Goal: Task Accomplishment & Management: Use online tool/utility

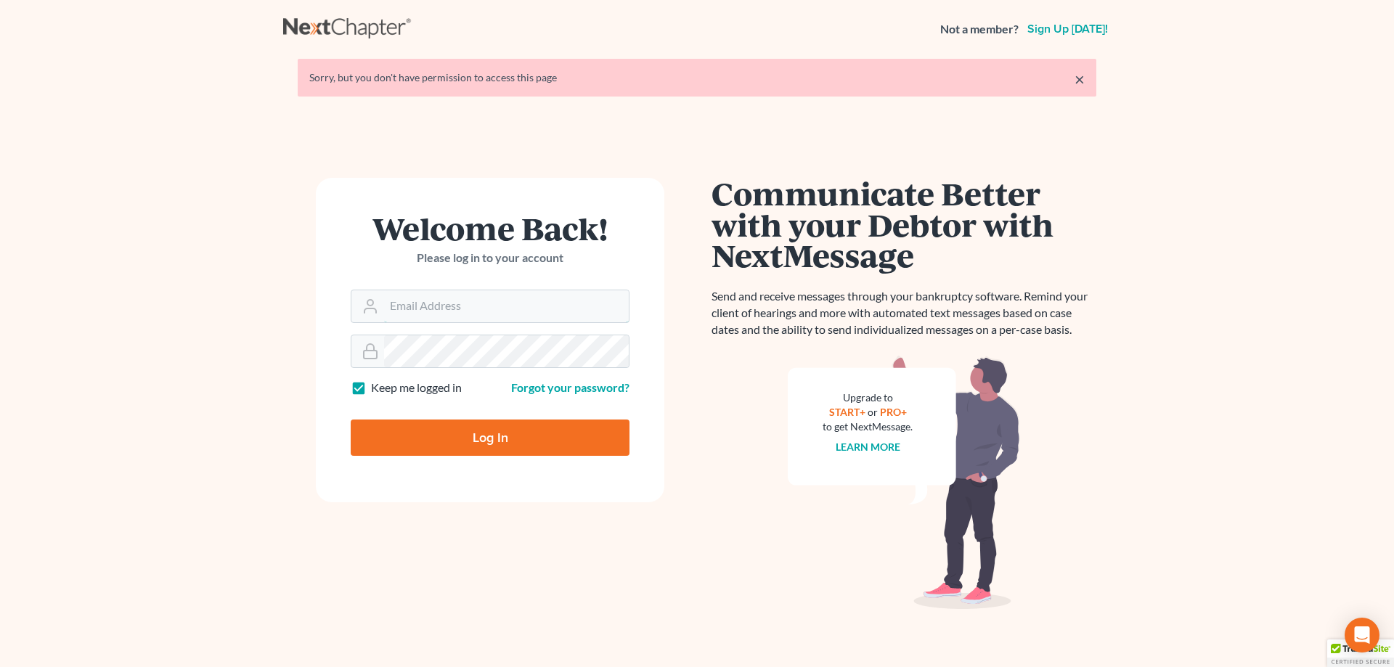
type input "[EMAIL_ADDRESS][DOMAIN_NAME]"
click at [489, 429] on input "Log In" at bounding box center [490, 438] width 279 height 36
type input "Thinking..."
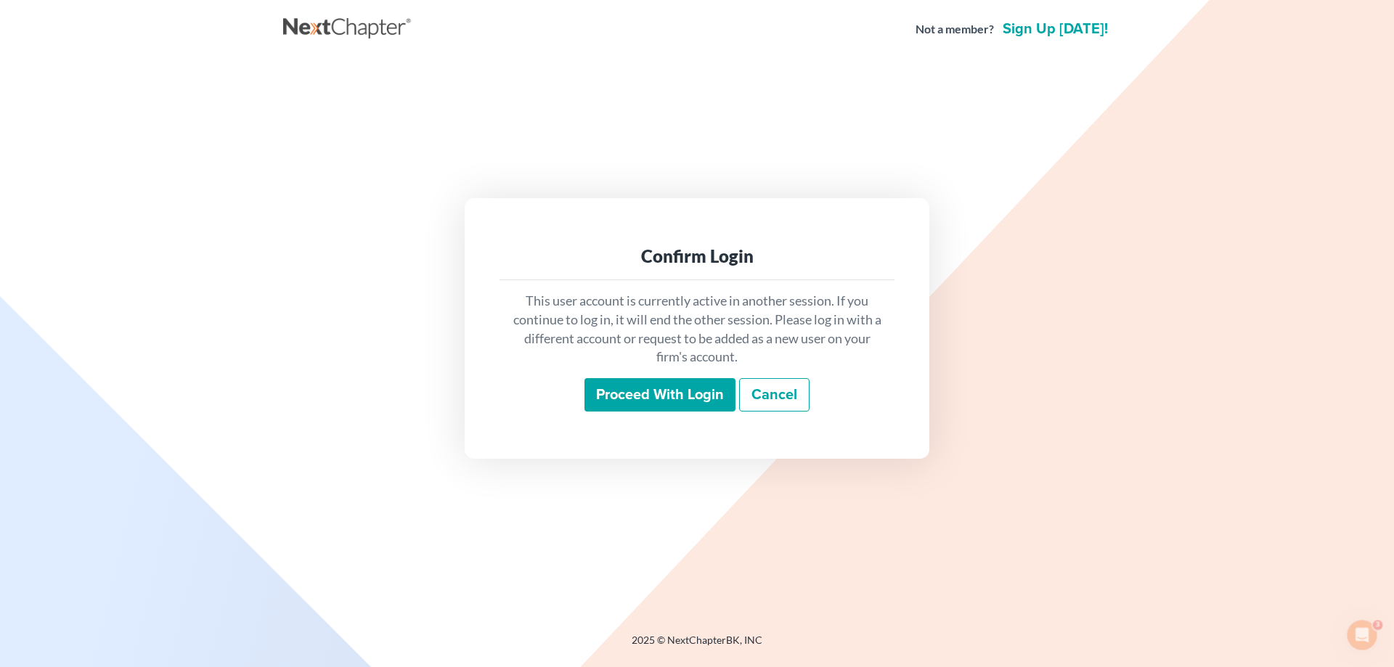
click at [612, 391] on input "Proceed with login" at bounding box center [659, 394] width 151 height 33
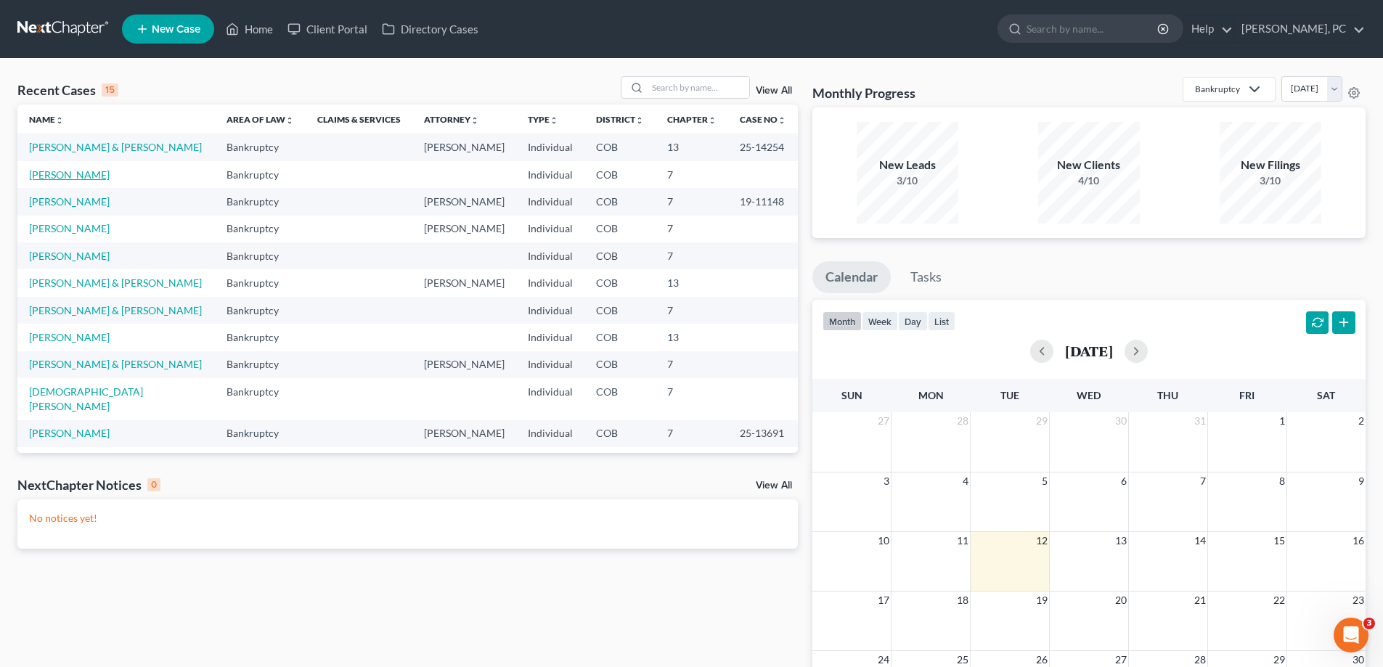
click at [73, 172] on link "[PERSON_NAME]" at bounding box center [69, 174] width 81 height 12
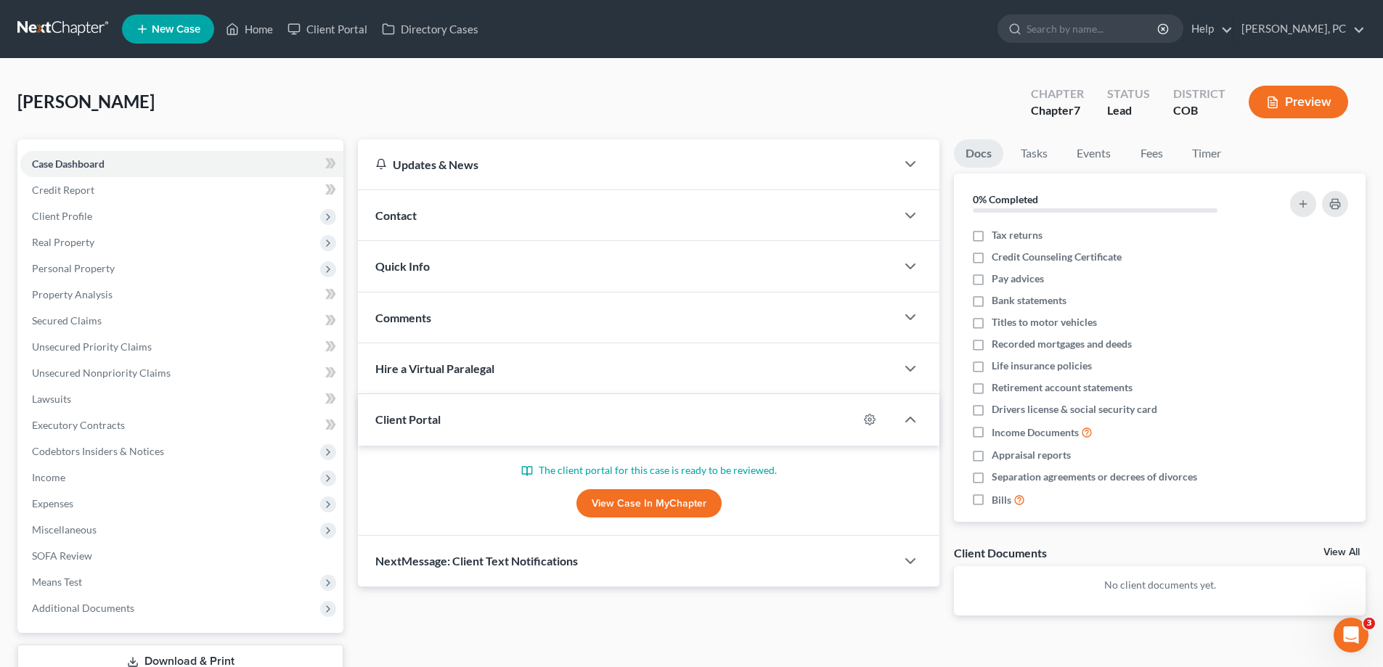
click at [655, 499] on link "View Case in MyChapter" at bounding box center [649, 503] width 145 height 29
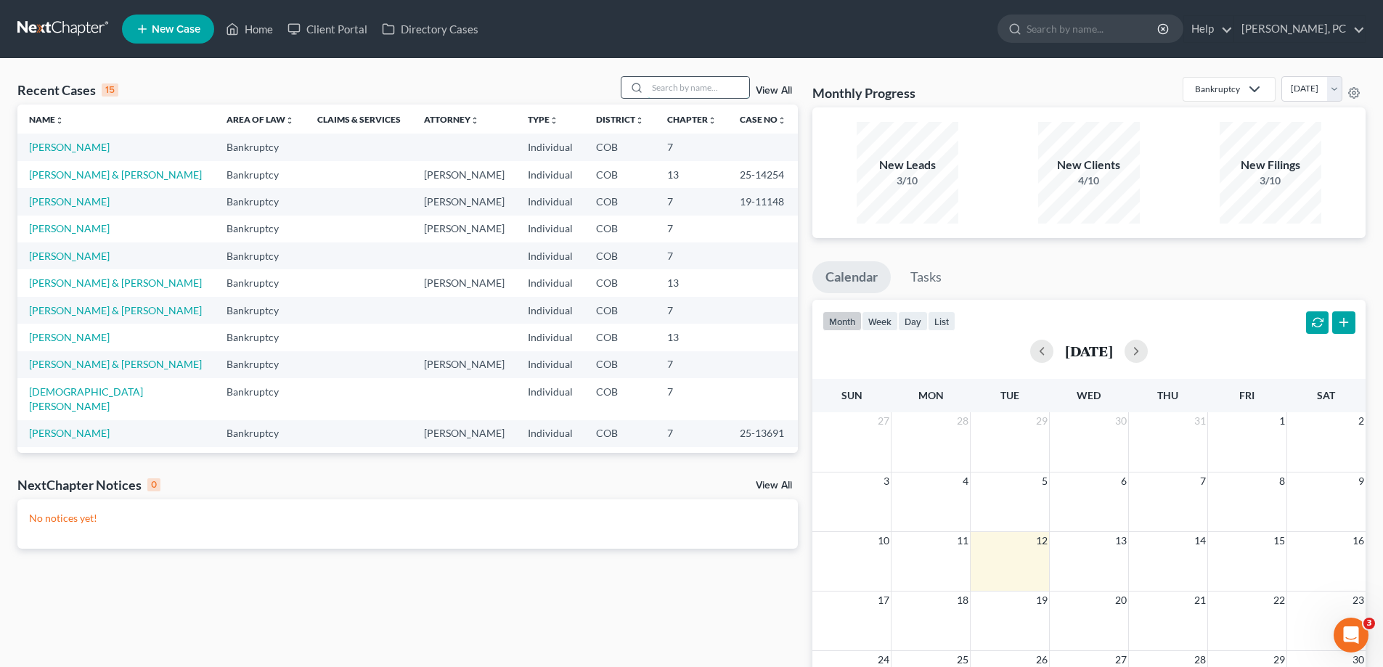
click at [688, 92] on input "search" at bounding box center [699, 87] width 102 height 21
type input "sykes"
click at [672, 94] on input "search" at bounding box center [699, 87] width 102 height 21
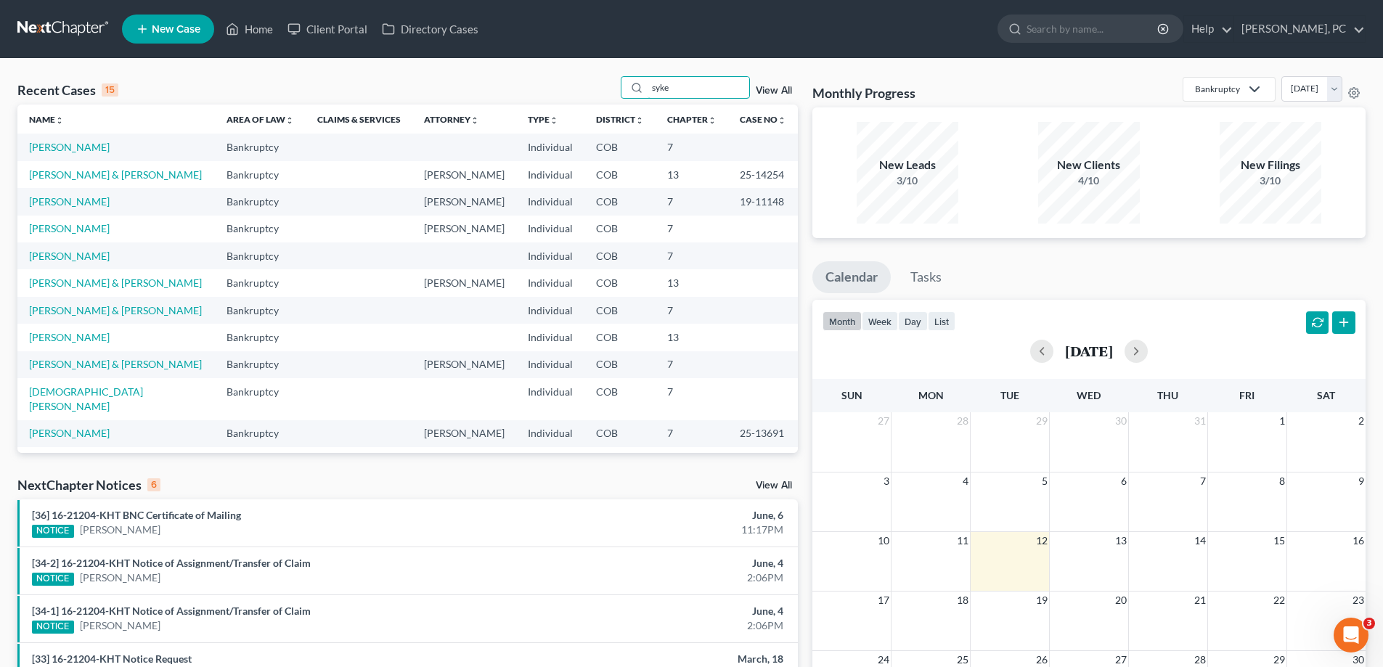
type input "[PERSON_NAME]"
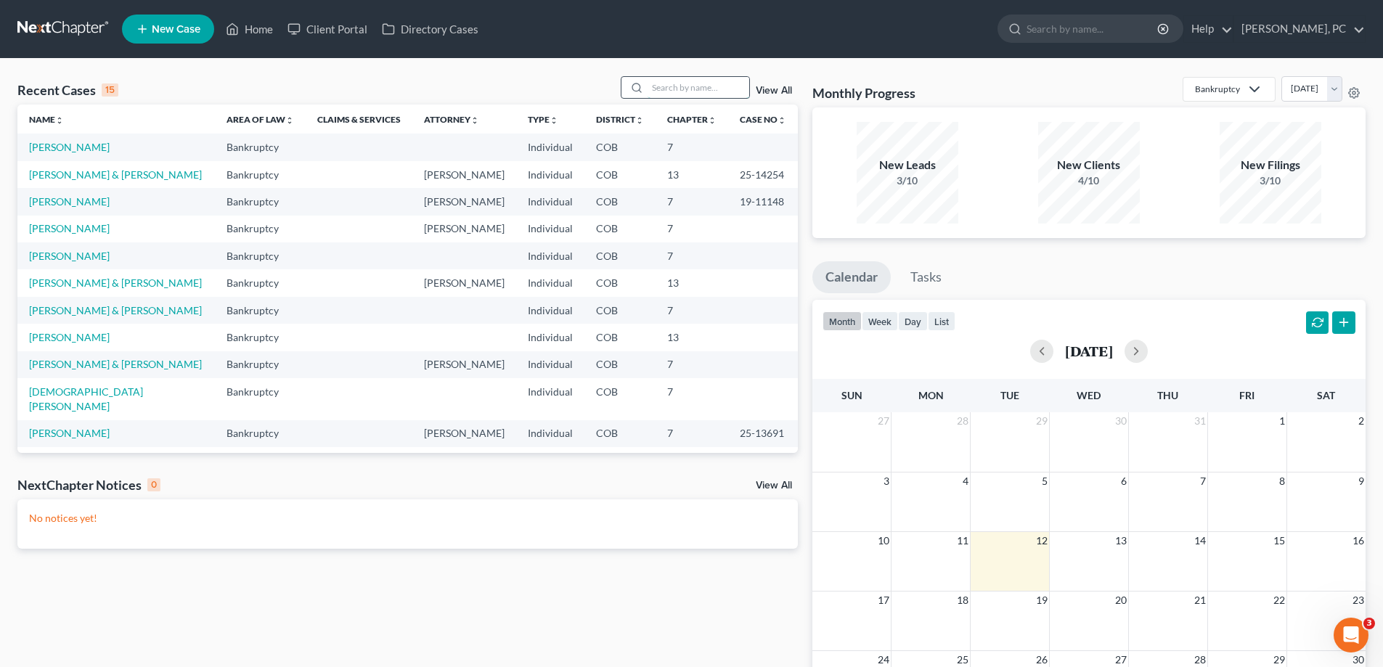
click at [673, 88] on input "search" at bounding box center [699, 87] width 102 height 21
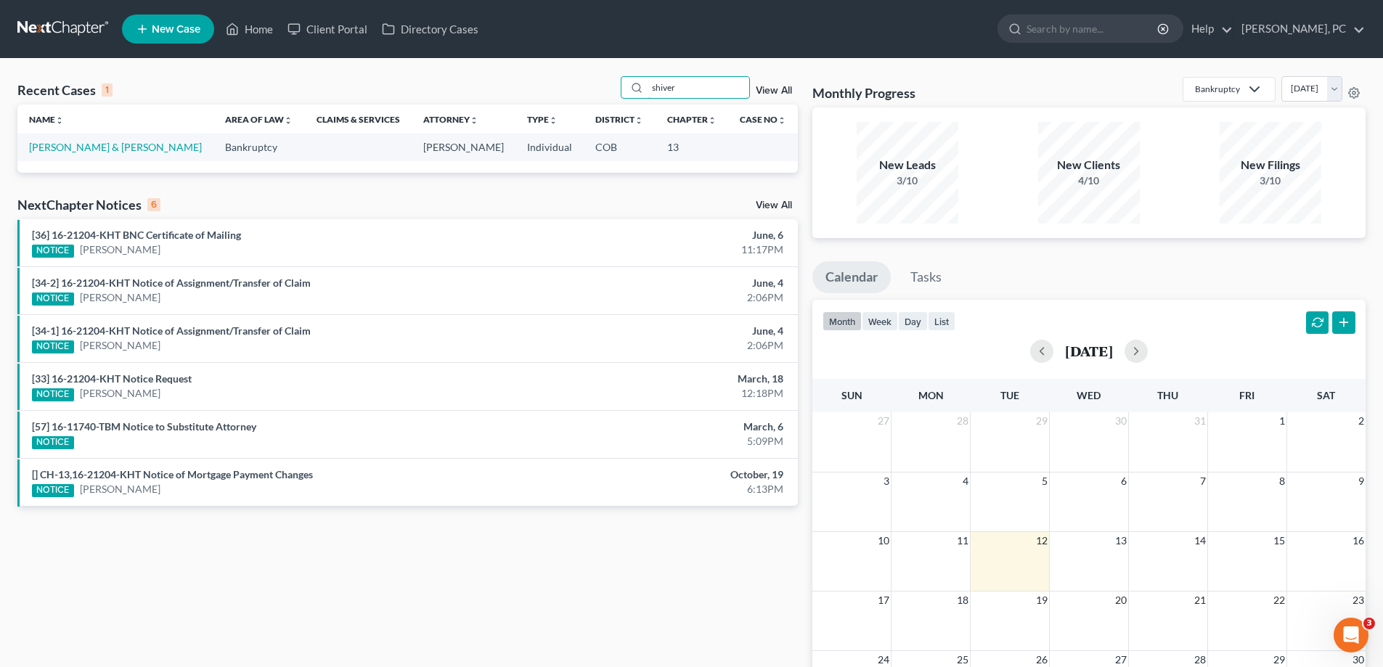
type input "shiver"
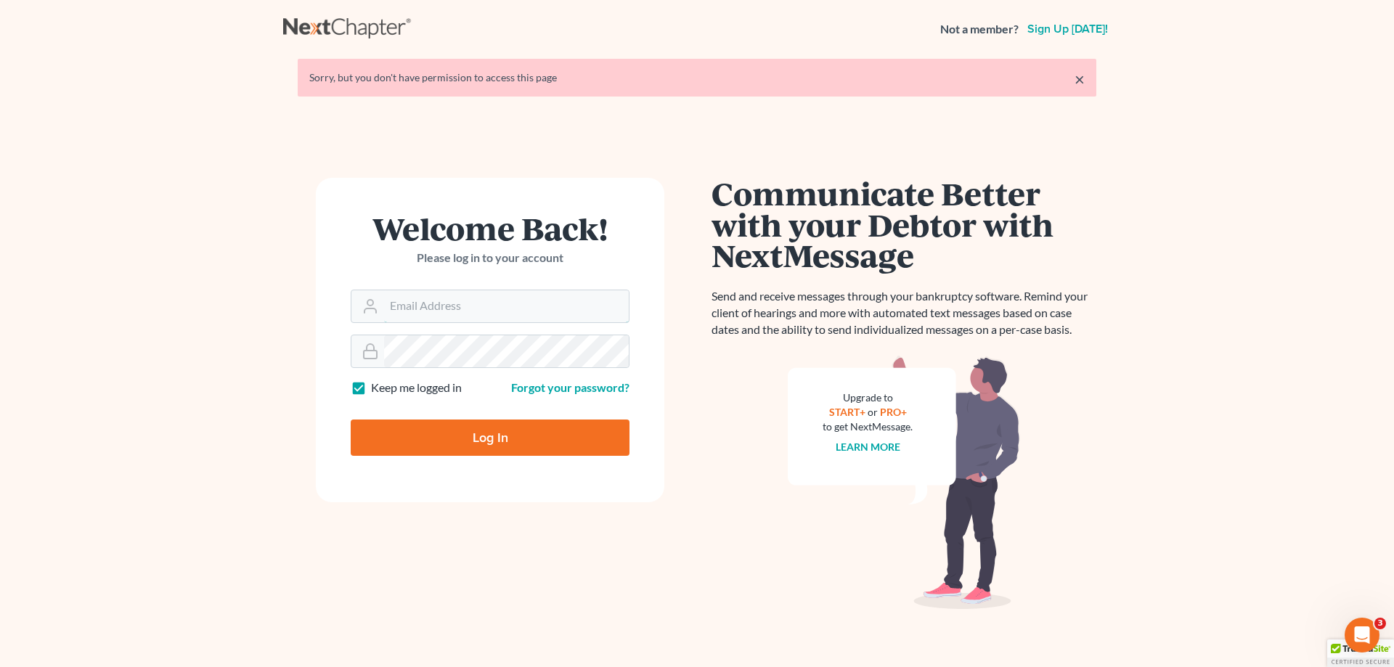
type input "[EMAIL_ADDRESS][DOMAIN_NAME]"
click at [449, 429] on input "Log In" at bounding box center [490, 438] width 279 height 36
type input "Thinking..."
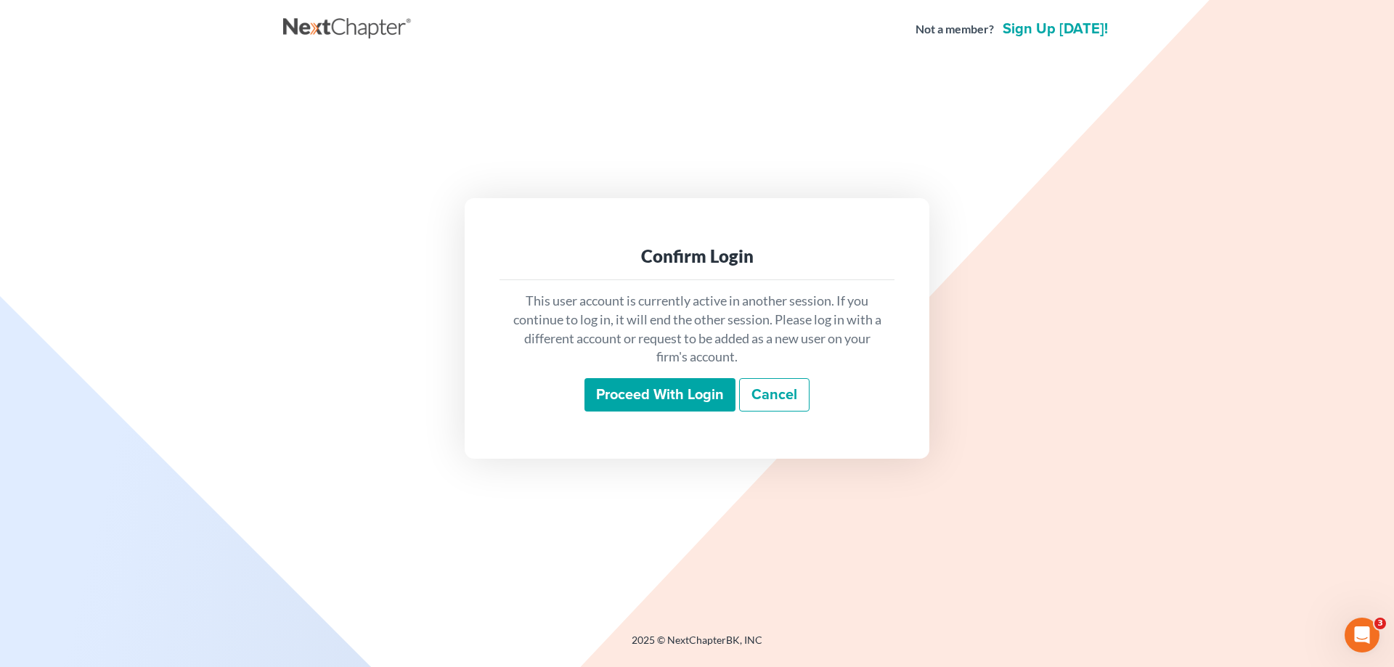
click at [624, 394] on input "Proceed with login" at bounding box center [659, 394] width 151 height 33
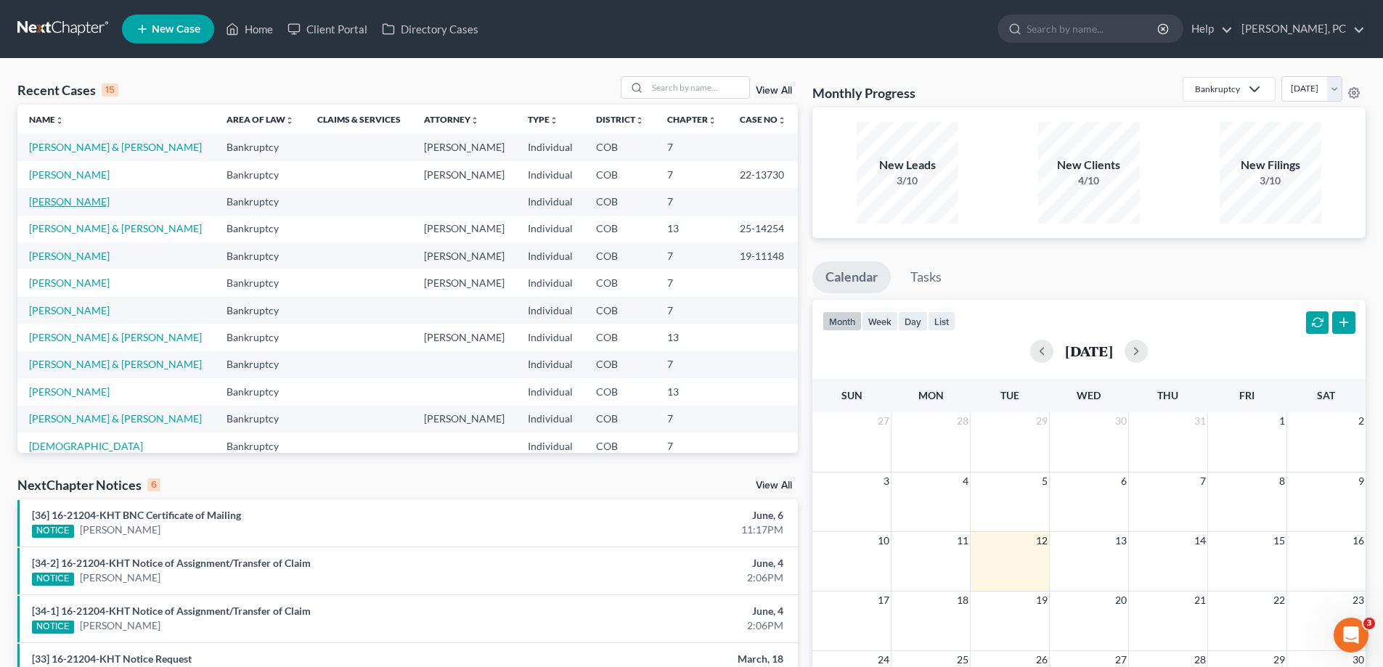
click at [60, 200] on link "[PERSON_NAME]" at bounding box center [69, 201] width 81 height 12
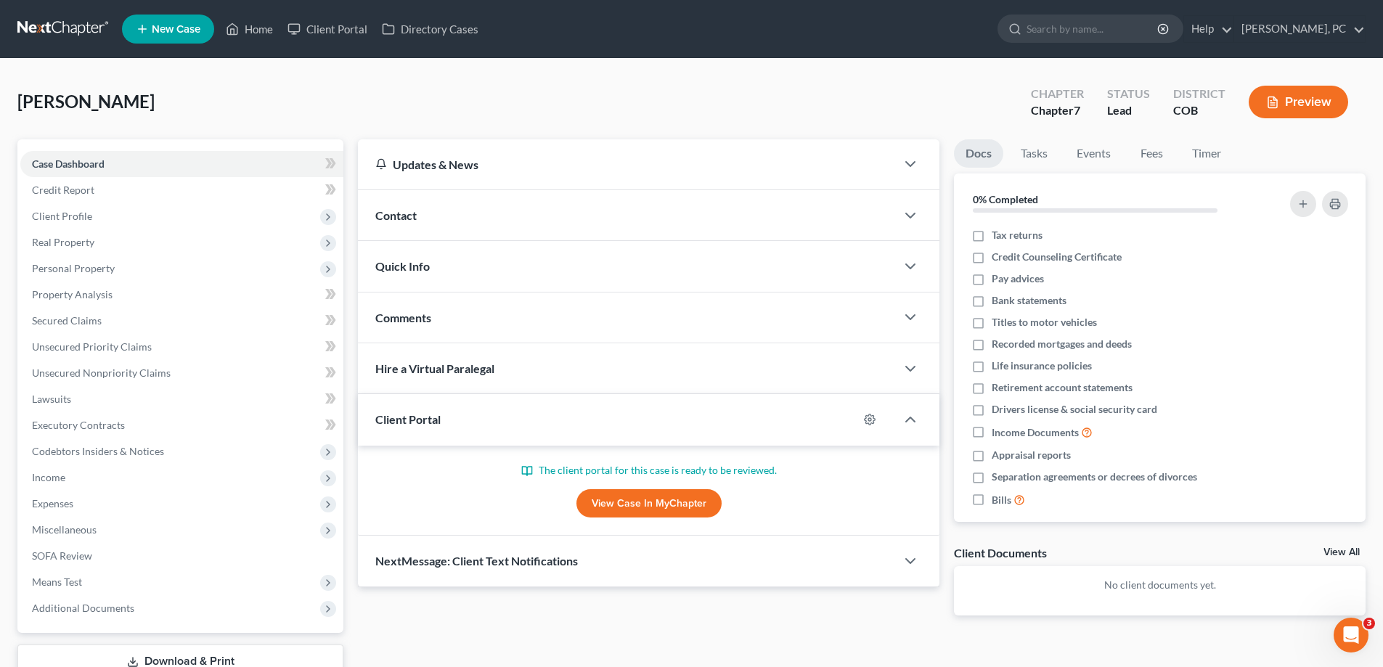
click at [630, 502] on link "View Case in MyChapter" at bounding box center [649, 503] width 145 height 29
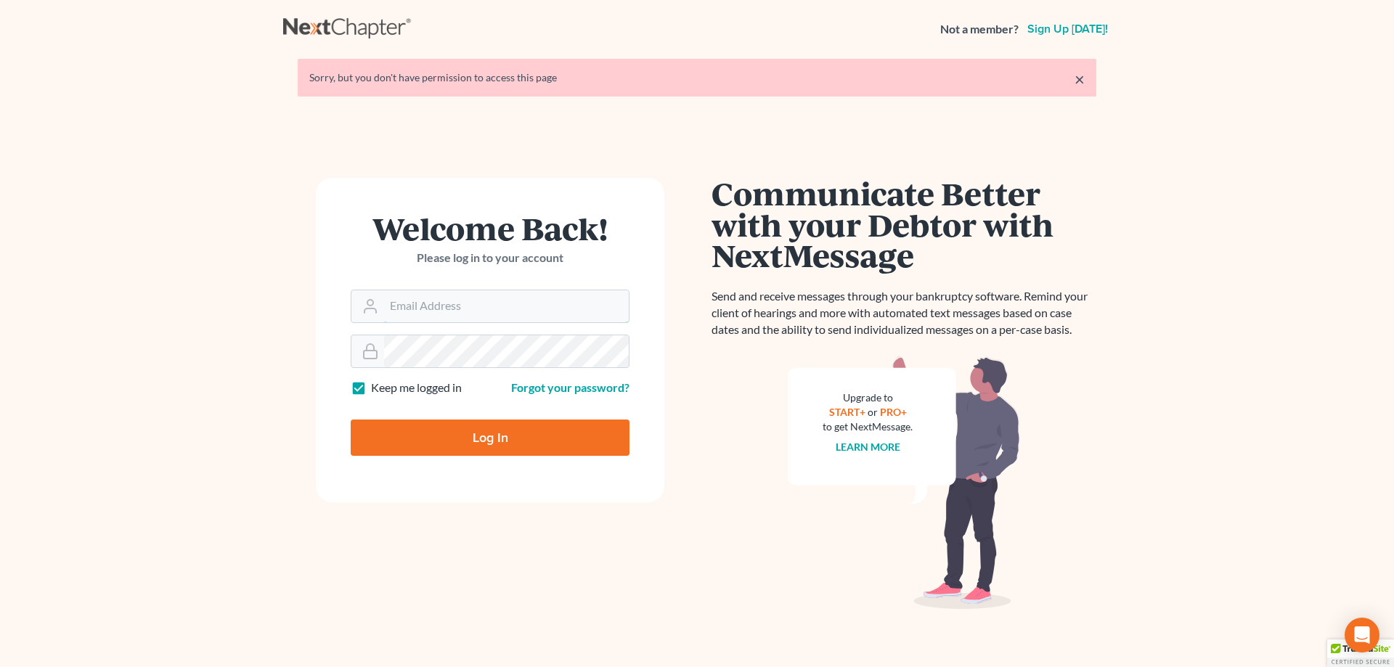
type input "mpaulberkenlaw@gmail.com"
click at [455, 429] on input "Log In" at bounding box center [490, 438] width 279 height 36
type input "Thinking..."
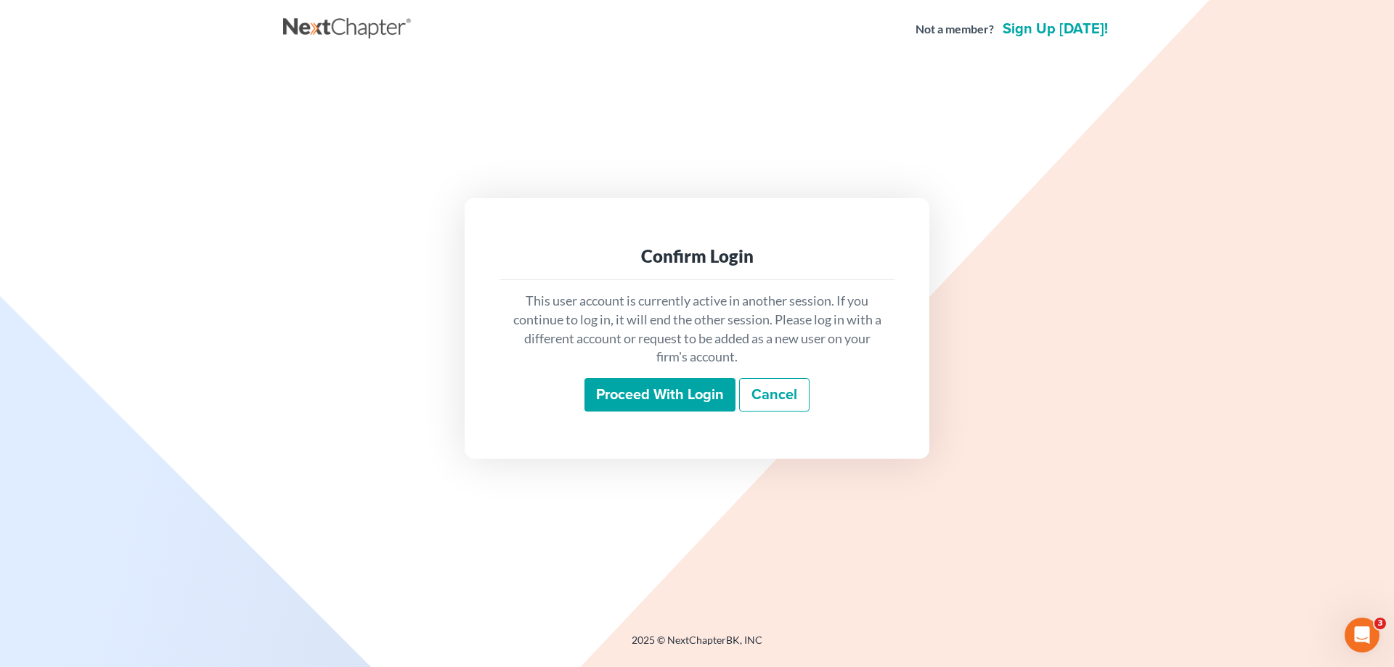
click at [637, 391] on input "Proceed with login" at bounding box center [659, 394] width 151 height 33
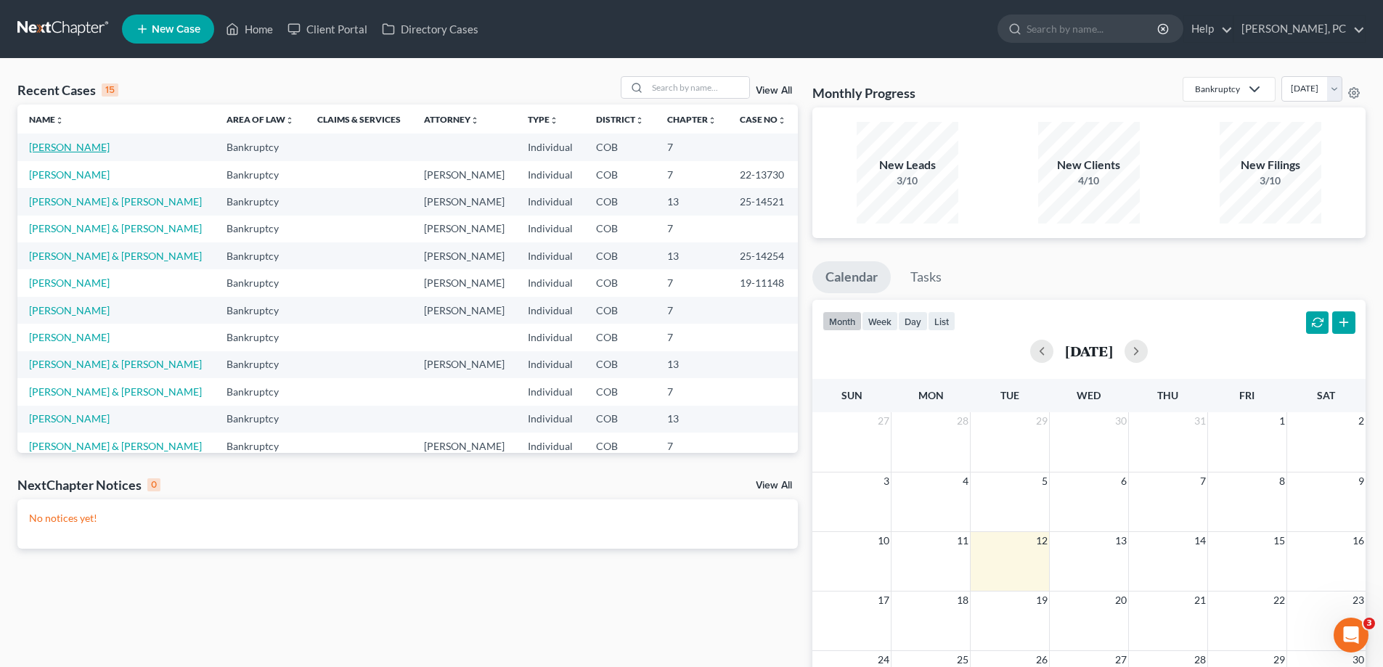
click at [62, 142] on link "Morin, Jason" at bounding box center [69, 147] width 81 height 12
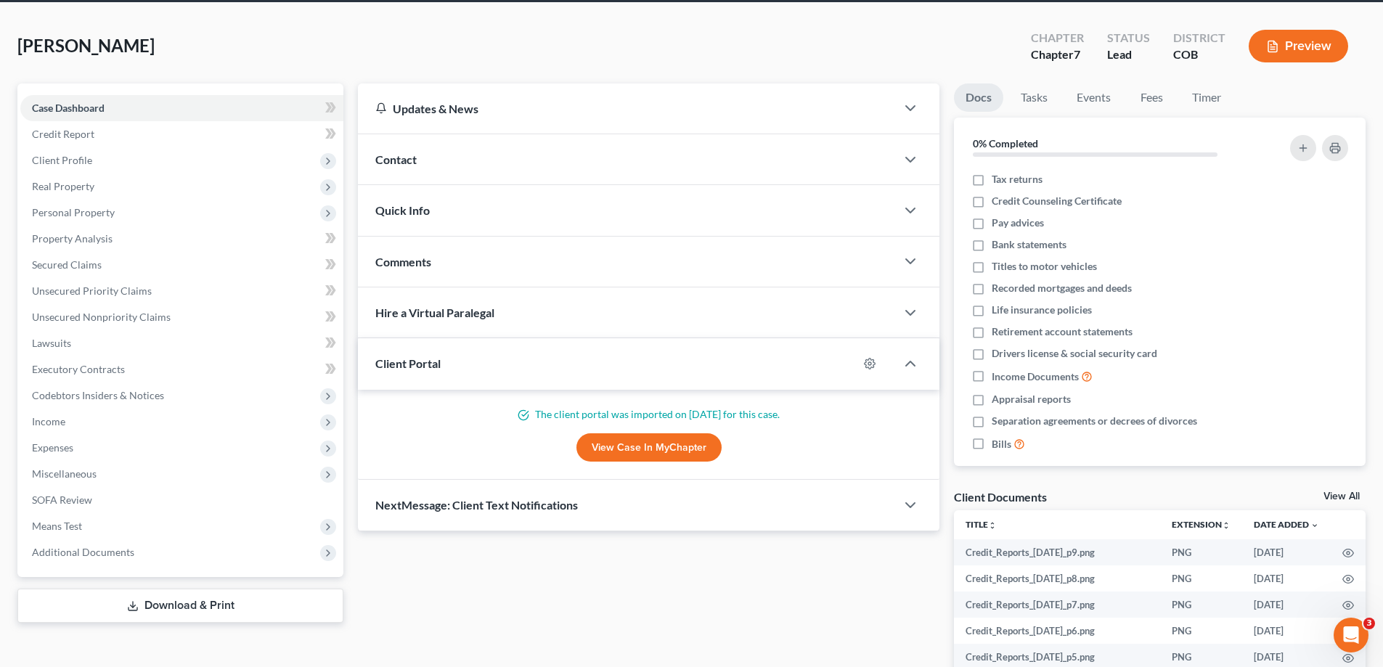
scroll to position [73, 0]
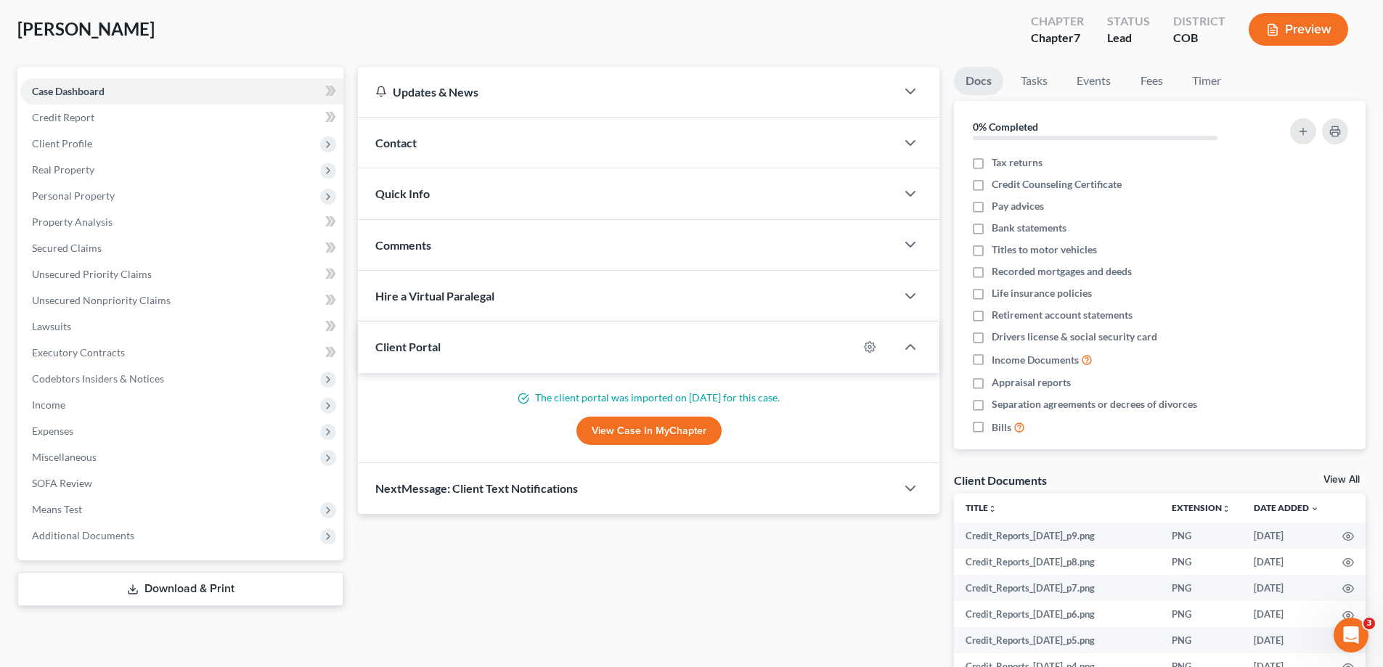
click at [614, 431] on link "View Case in MyChapter" at bounding box center [649, 431] width 145 height 29
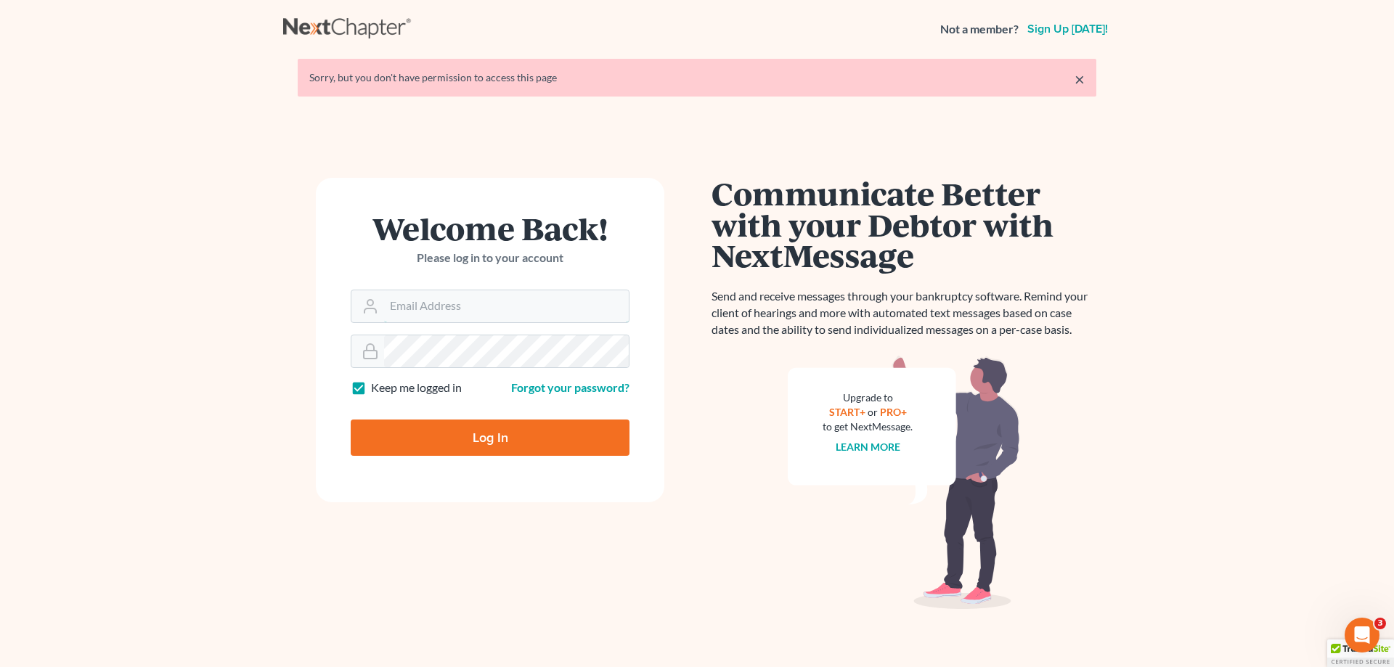
type input "[EMAIL_ADDRESS][DOMAIN_NAME]"
click at [468, 436] on input "Log In" at bounding box center [490, 438] width 279 height 36
type input "Thinking..."
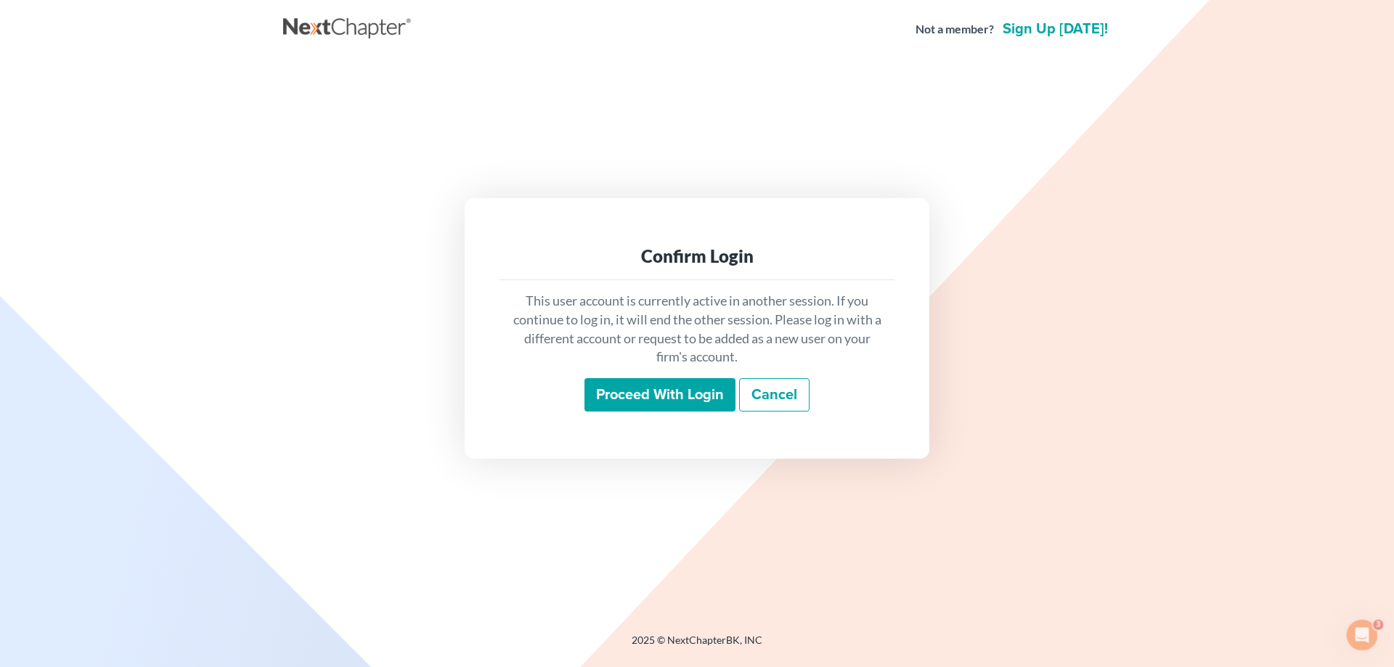
click at [640, 387] on input "Proceed with login" at bounding box center [659, 394] width 151 height 33
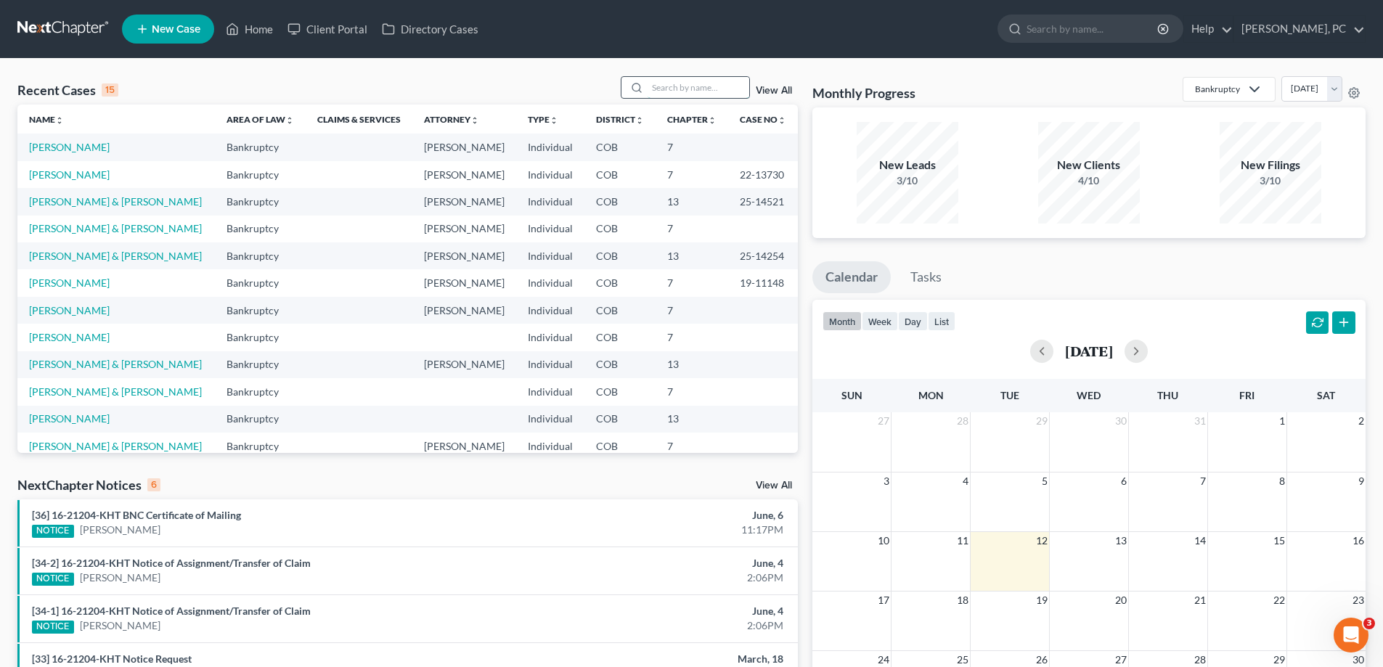
click at [701, 91] on input "search" at bounding box center [699, 87] width 102 height 21
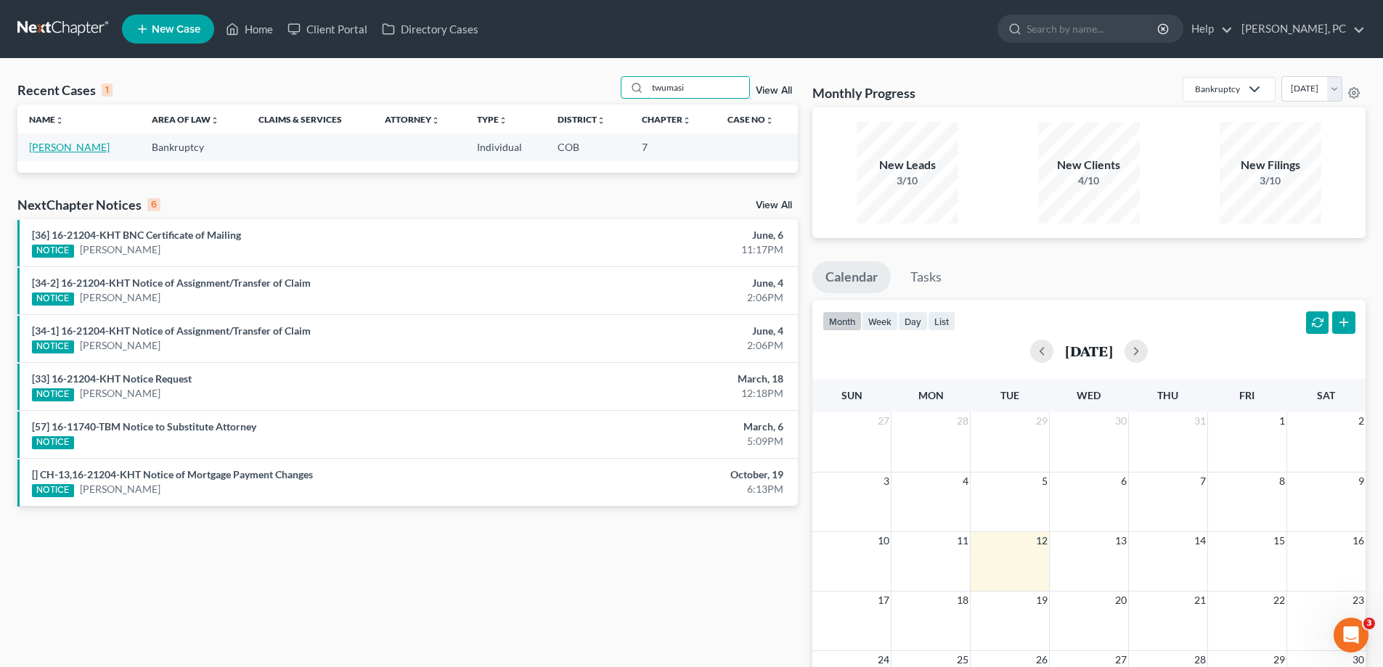
type input "twumasi"
click at [83, 146] on link "[PERSON_NAME]" at bounding box center [69, 147] width 81 height 12
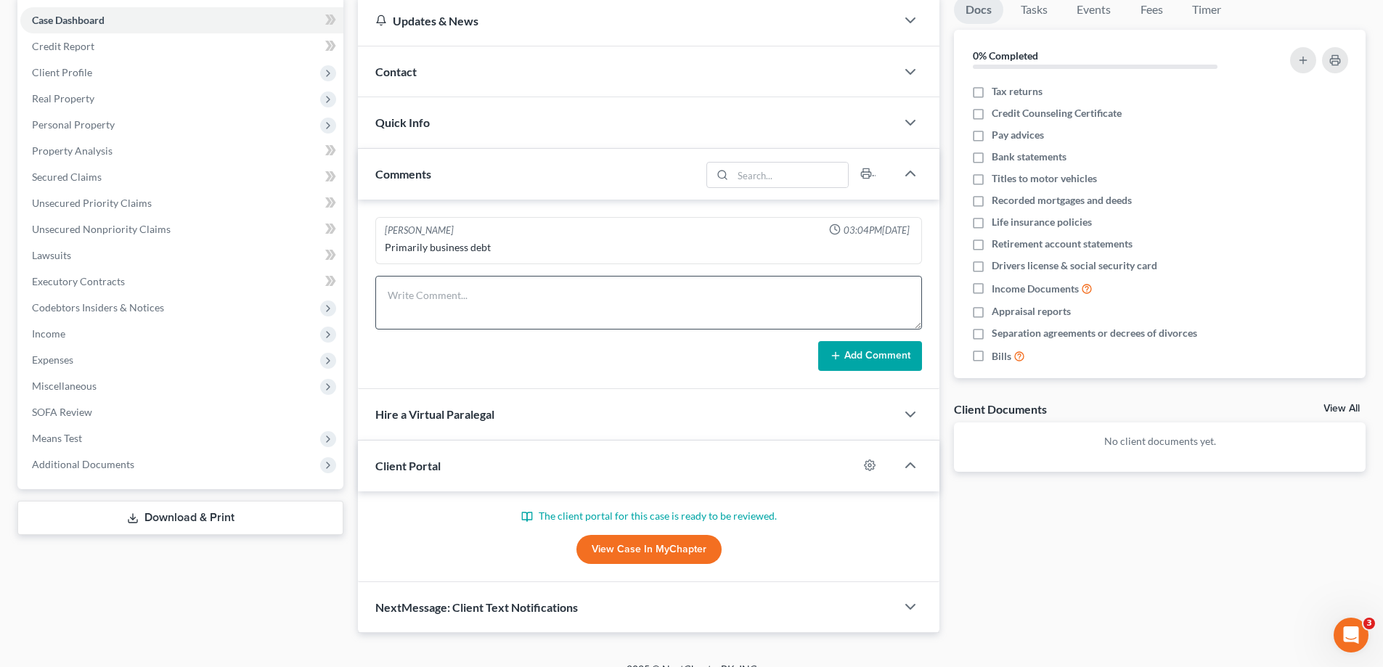
scroll to position [145, 0]
click at [635, 547] on link "View Case in MyChapter" at bounding box center [649, 548] width 145 height 29
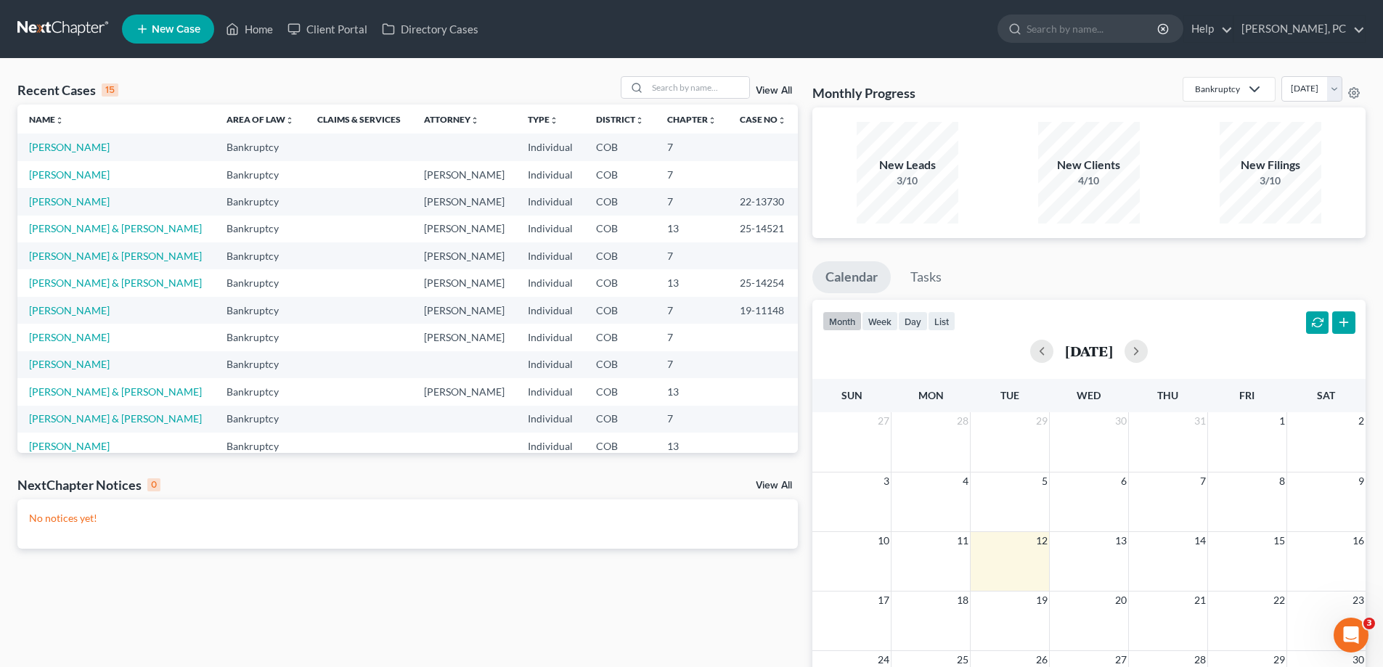
click at [775, 88] on link "View All" at bounding box center [774, 91] width 36 height 10
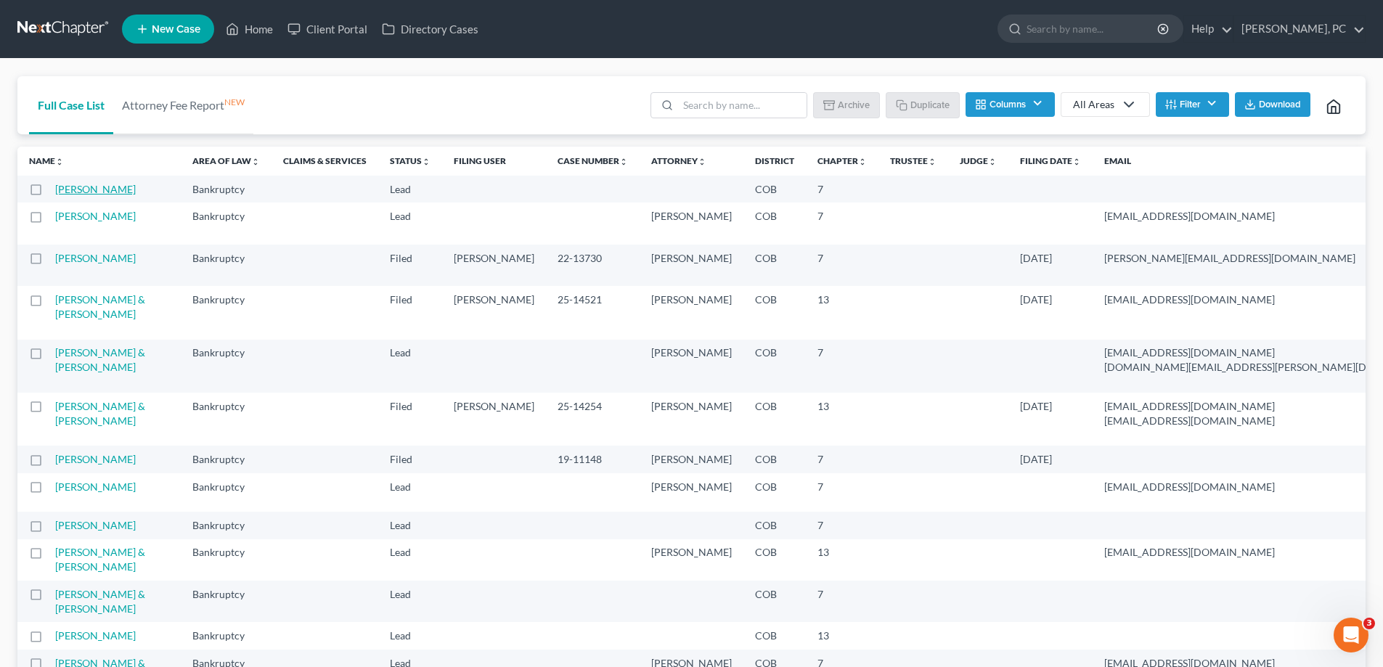
click at [77, 191] on link "[PERSON_NAME]" at bounding box center [95, 189] width 81 height 12
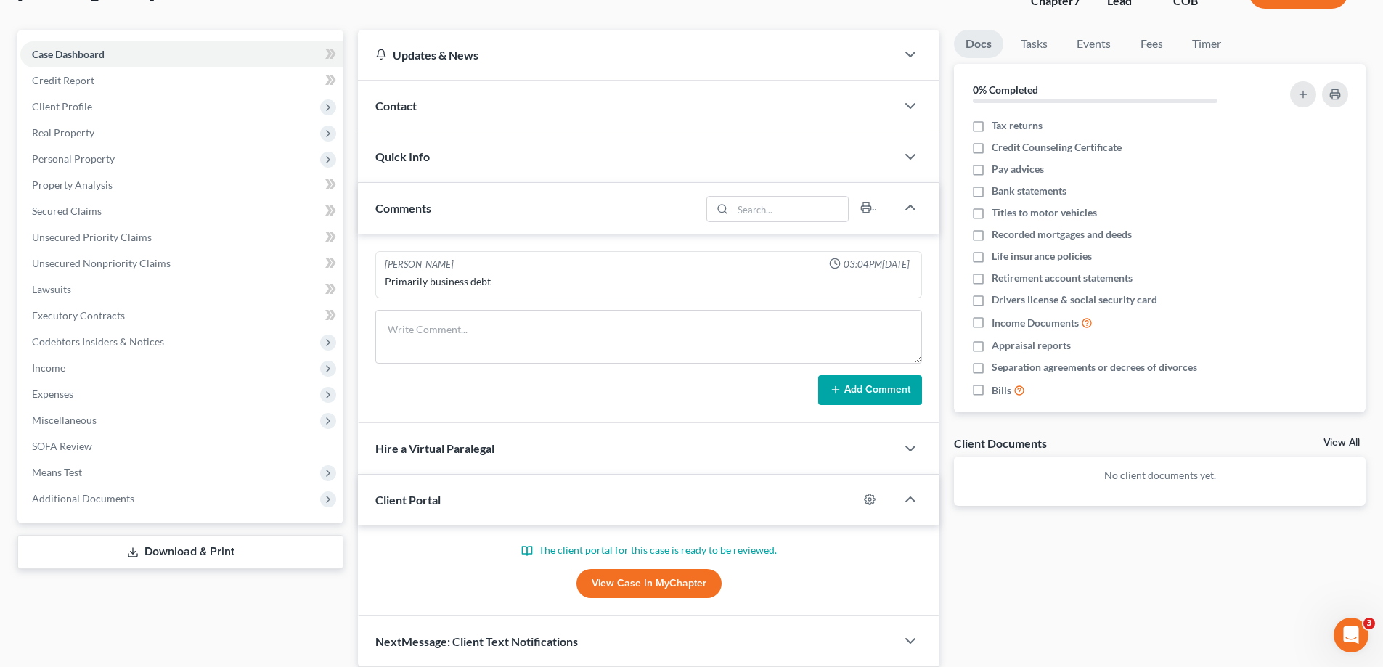
scroll to position [165, 0]
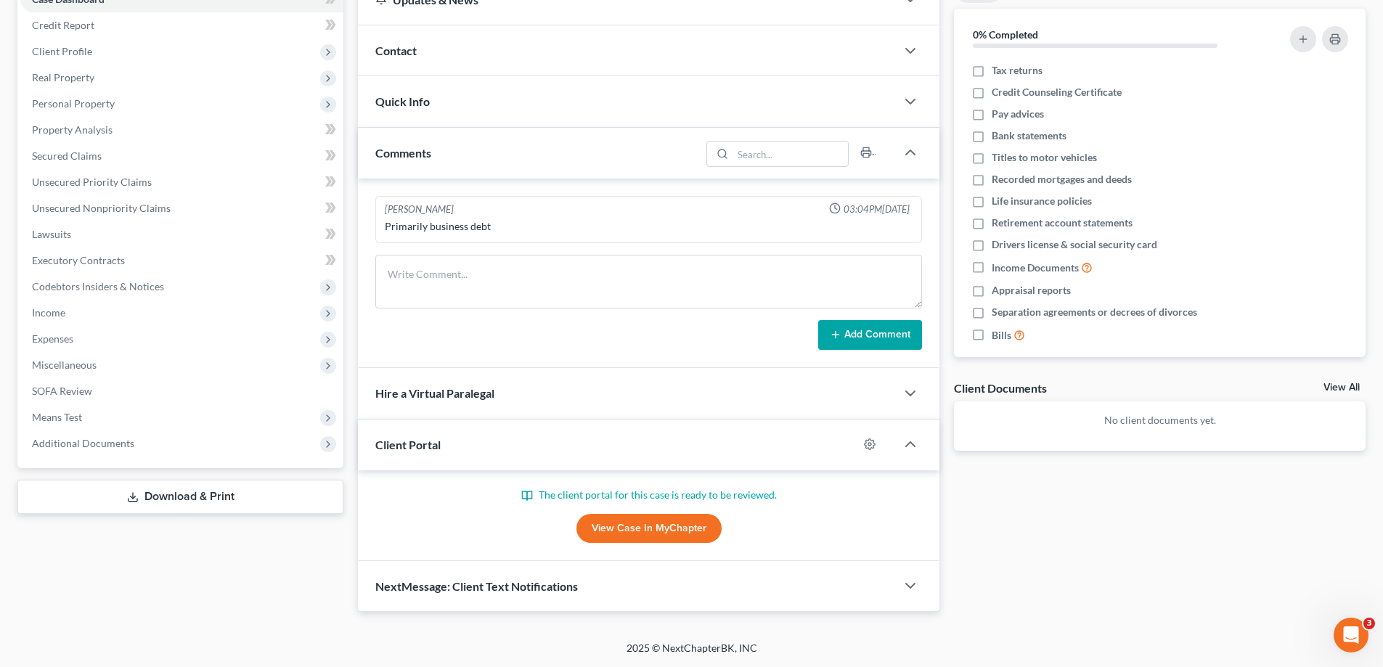
click at [649, 526] on link "View Case in MyChapter" at bounding box center [649, 528] width 145 height 29
